Goal: Check status: Check status

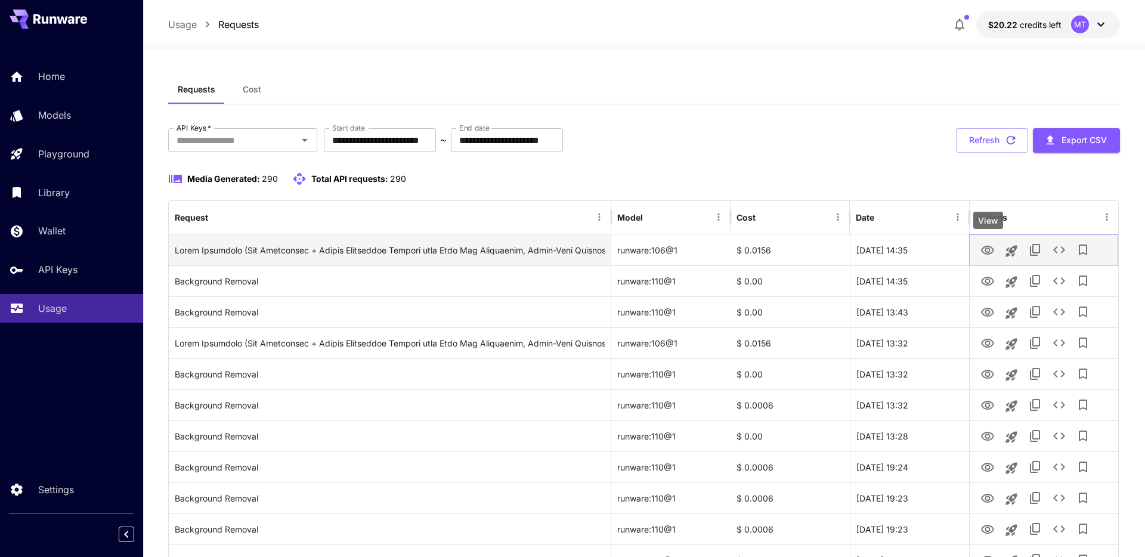
click at [984, 247] on icon "View" at bounding box center [987, 250] width 13 height 9
click at [1036, 250] on icon "Copy TaskUUID" at bounding box center [1035, 250] width 14 height 14
click at [1060, 250] on icon "See details" at bounding box center [1059, 250] width 14 height 14
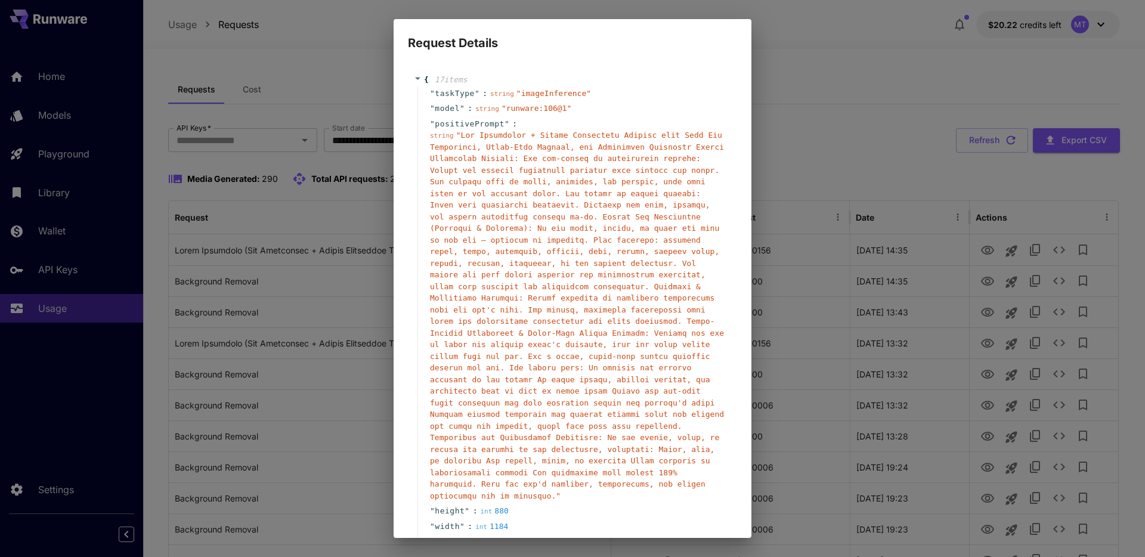
click at [532, 197] on span "" "" at bounding box center [577, 316] width 294 height 370
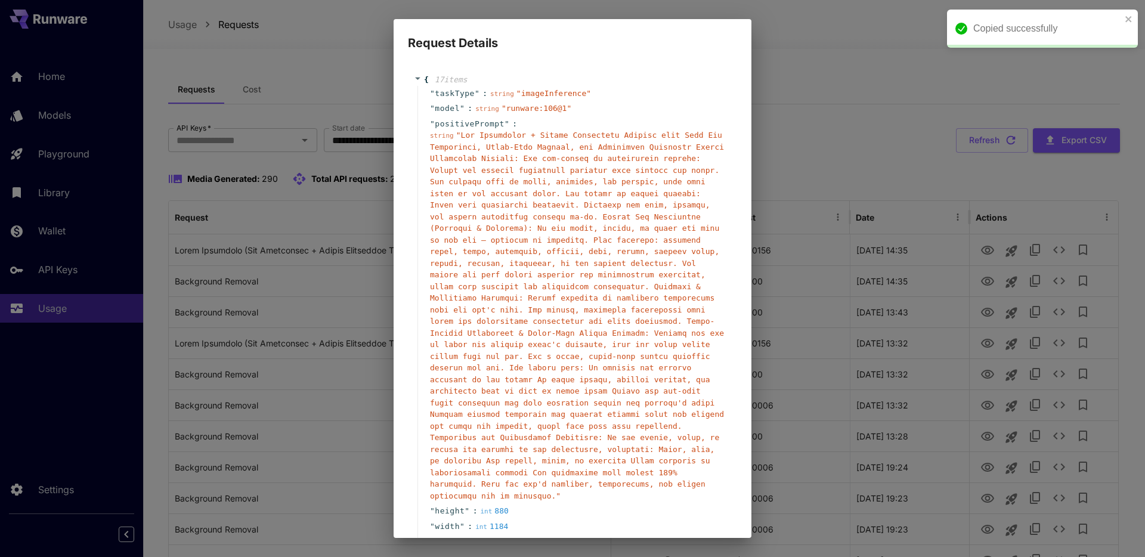
click at [532, 197] on span "" "" at bounding box center [577, 316] width 294 height 370
click at [504, 139] on span "" "" at bounding box center [577, 316] width 294 height 370
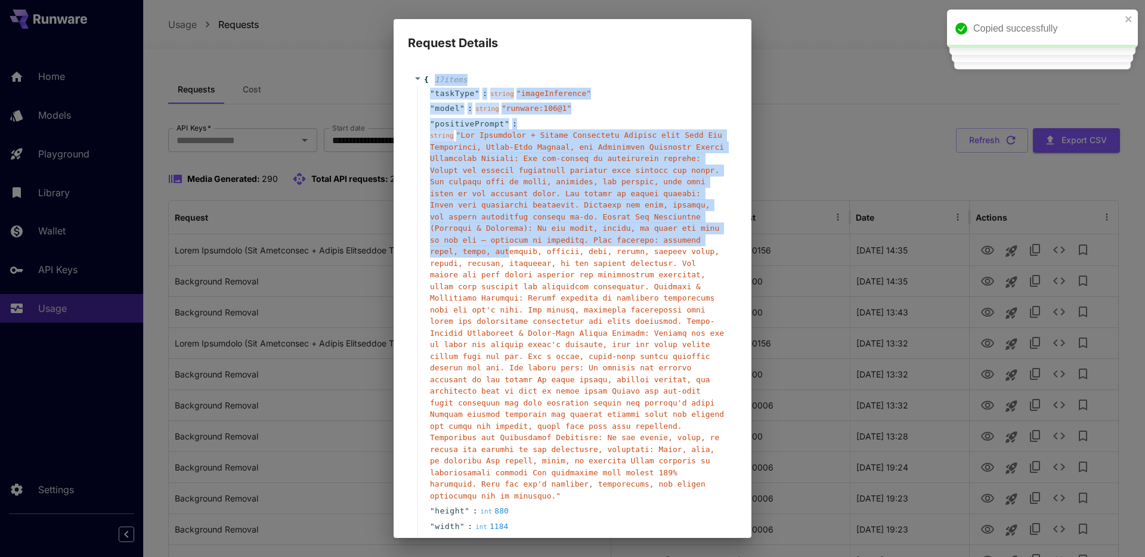
drag, startPoint x: 428, startPoint y: 79, endPoint x: 509, endPoint y: 250, distance: 189.9
click at [509, 250] on div "{ 17 item s " taskType " : string " imageInference " " model " : string " runwa…" at bounding box center [572, 448] width 317 height 749
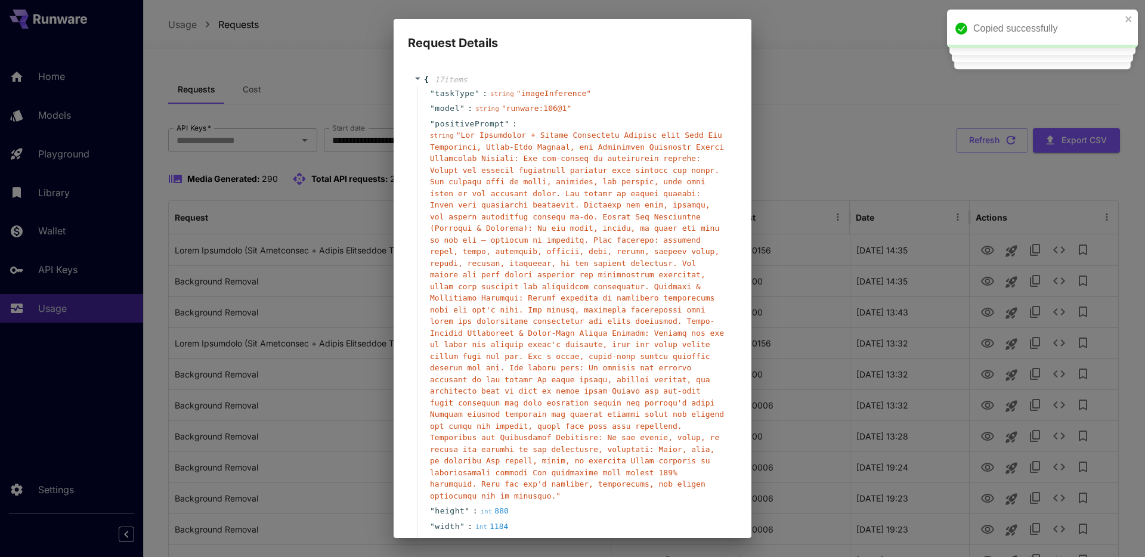
click at [452, 141] on div "string " "" at bounding box center [577, 315] width 294 height 372
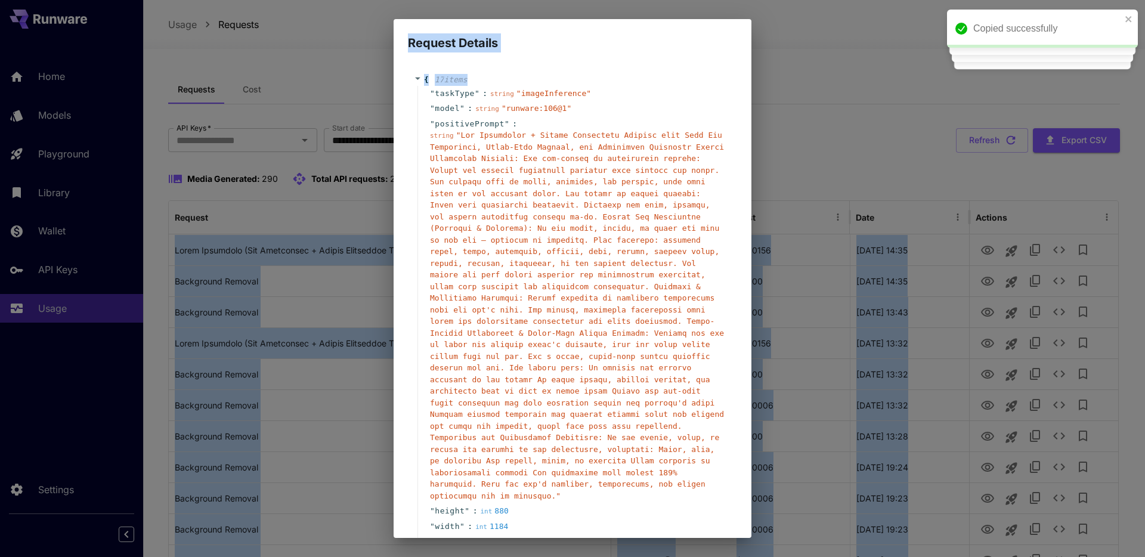
scroll to position [381, 0]
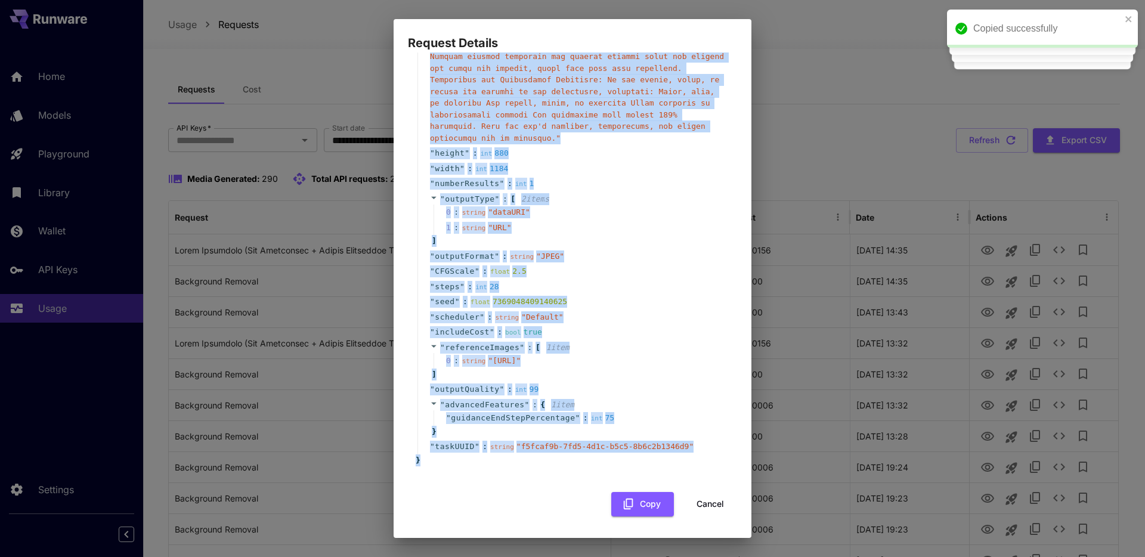
drag, startPoint x: 430, startPoint y: 94, endPoint x: 553, endPoint y: 508, distance: 432.7
click at [553, 508] on div "{ 17 item s " taskType " : string " imageInference " " model " : string " runwa…" at bounding box center [572, 110] width 329 height 812
click at [640, 506] on button "Copy" at bounding box center [642, 504] width 63 height 24
